Goal: Find specific page/section: Find specific page/section

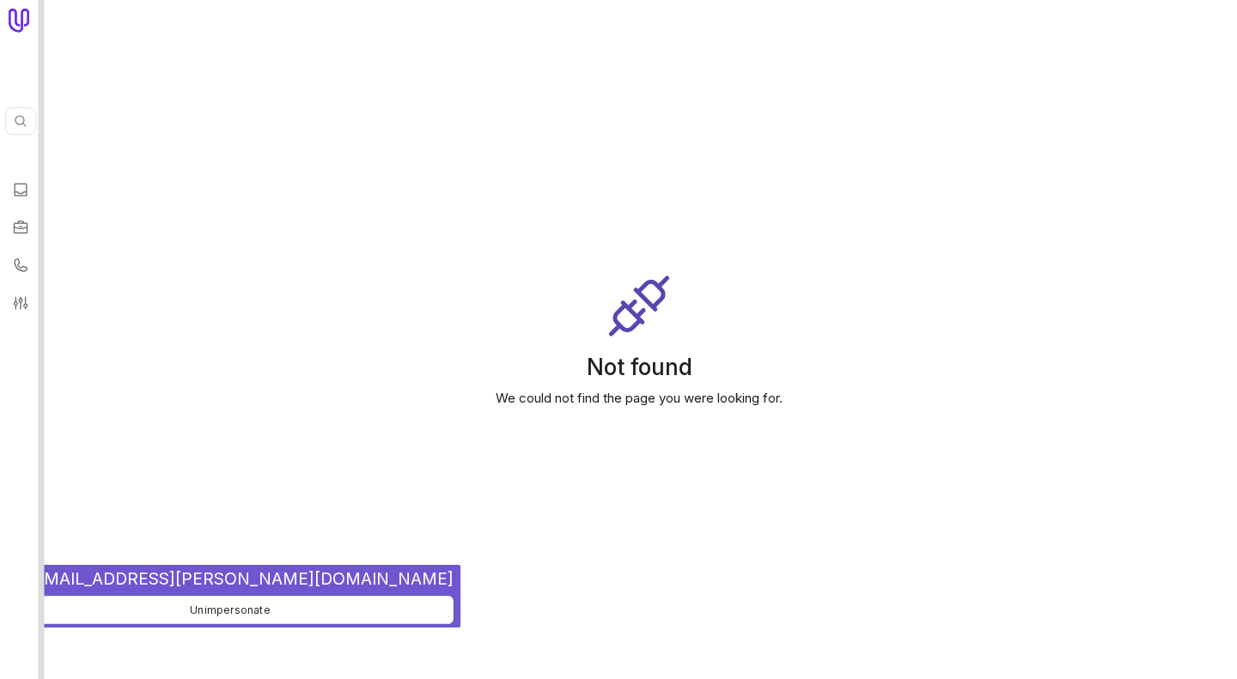
click at [41, 212] on div at bounding box center [42, 339] width 6 height 679
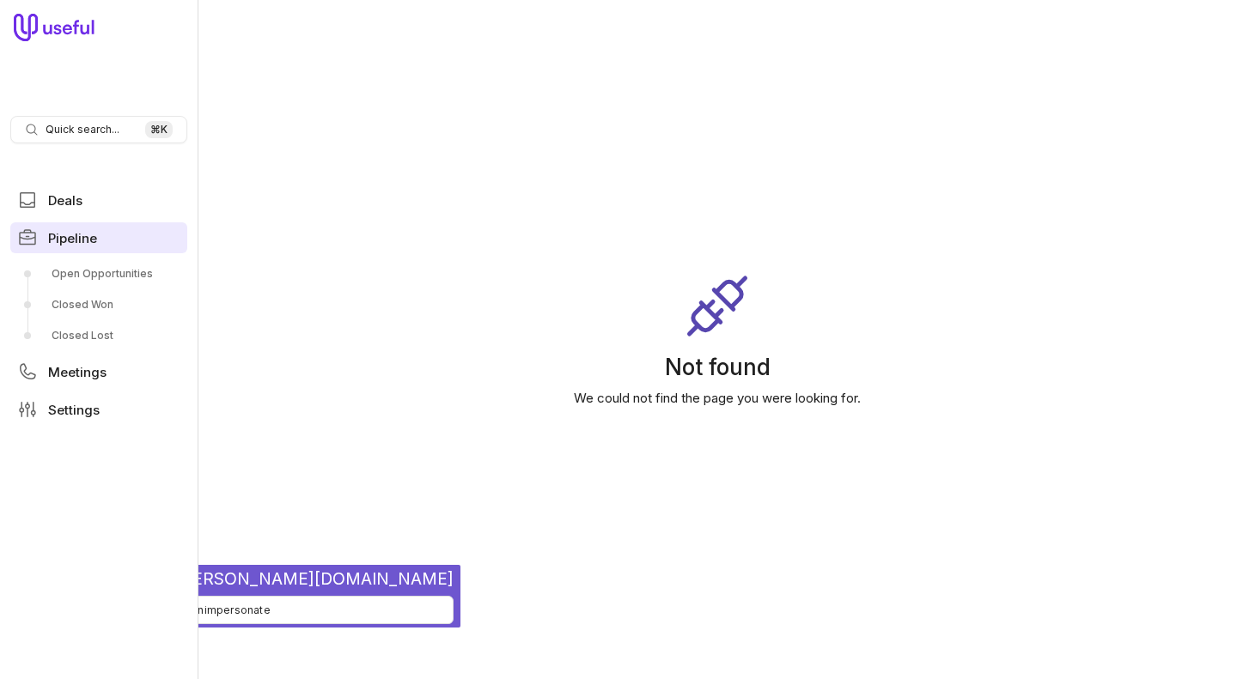
click at [50, 247] on link "Pipeline" at bounding box center [98, 237] width 177 height 31
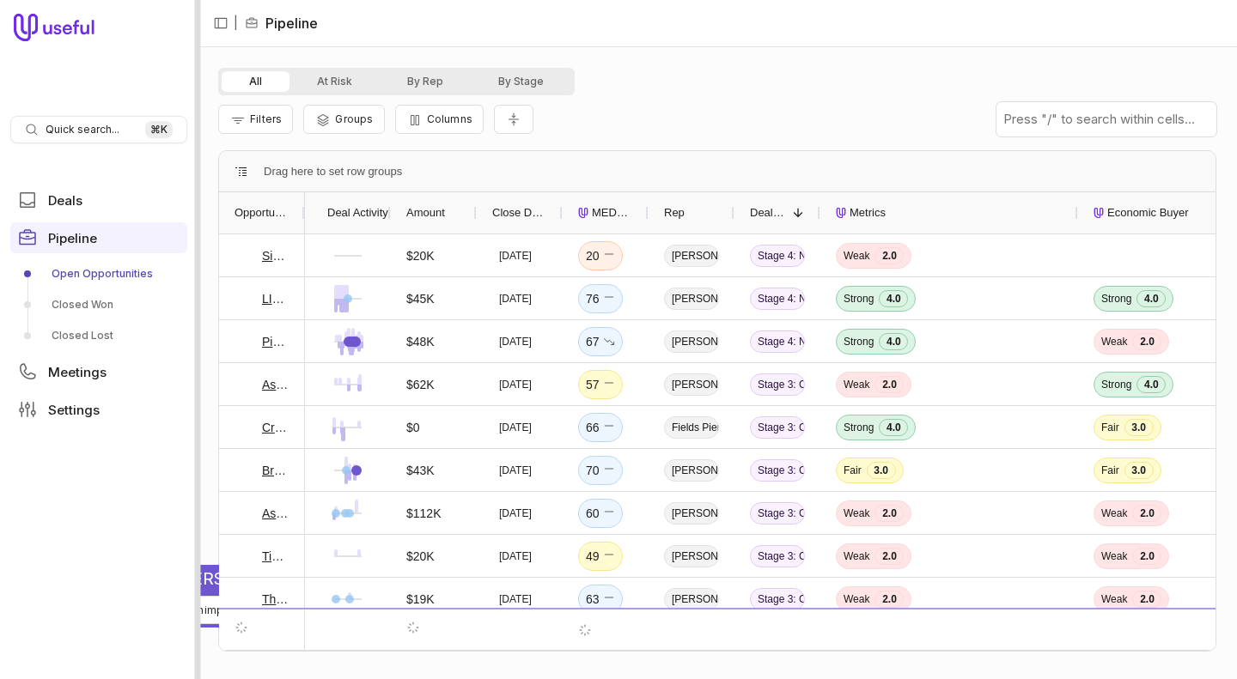
click at [200, 121] on div at bounding box center [198, 339] width 6 height 679
